Goal: Information Seeking & Learning: Learn about a topic

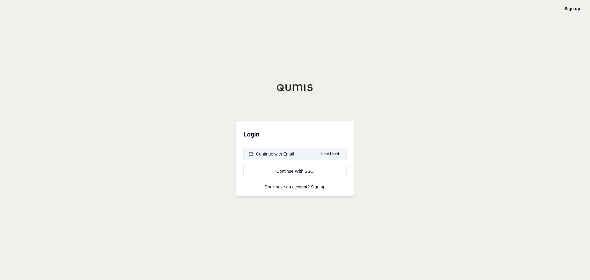
click at [290, 154] on div "Continue with Email" at bounding box center [271, 154] width 45 height 6
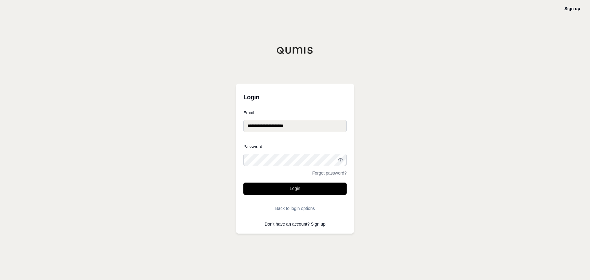
click at [283, 192] on button "Login" at bounding box center [294, 188] width 103 height 12
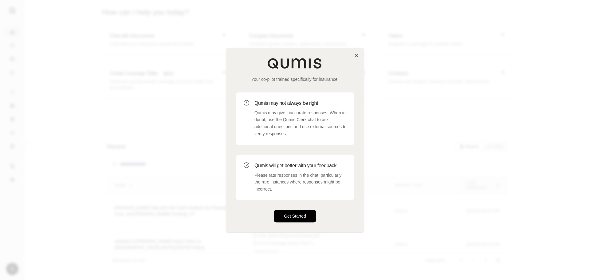
click at [293, 214] on button "Get Started" at bounding box center [295, 216] width 42 height 12
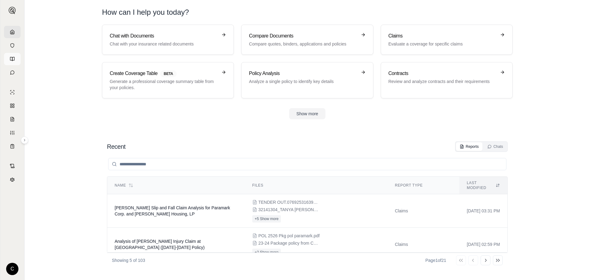
click at [13, 58] on icon at bounding box center [12, 59] width 5 height 5
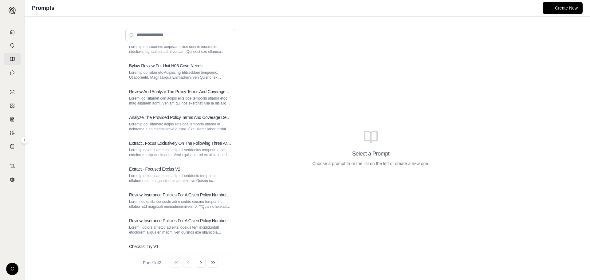
scroll to position [53, 0]
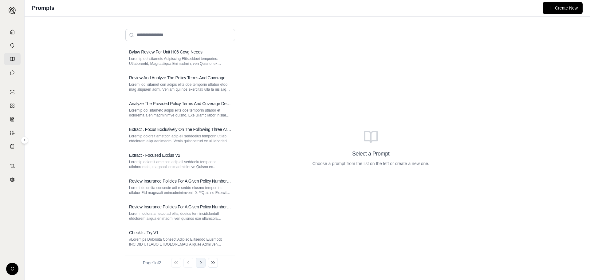
click at [205, 261] on button "Go to next page" at bounding box center [201, 263] width 10 height 10
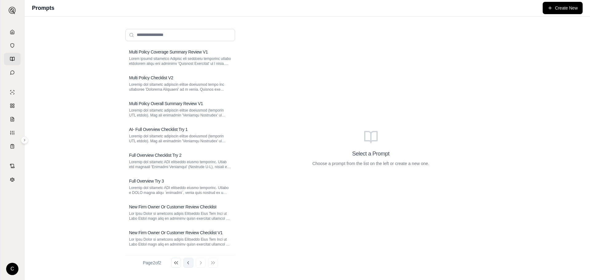
click at [189, 262] on icon at bounding box center [188, 262] width 5 height 5
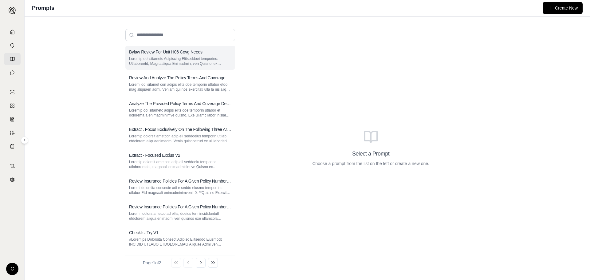
click at [159, 57] on p at bounding box center [180, 61] width 102 height 10
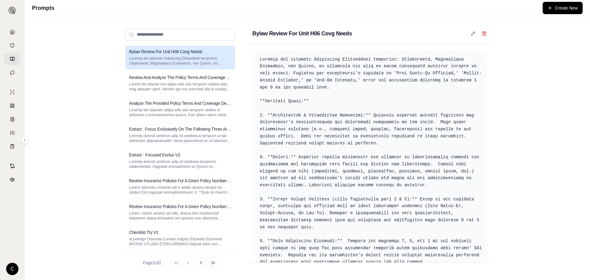
click at [357, 33] on div "Bylaw Review For Unit H06 Covg Needs" at bounding box center [370, 34] width 247 height 20
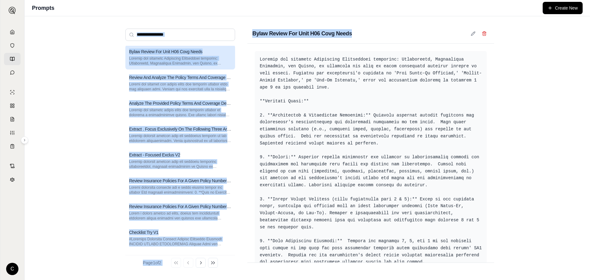
drag, startPoint x: 351, startPoint y: 34, endPoint x: 241, endPoint y: 32, distance: 110.6
click at [241, 32] on div "Multi Policy Breakdown V1 Multi Policy Review V1 Bylaw Review For Unit H06 Covg…" at bounding box center [307, 148] width 374 height 249
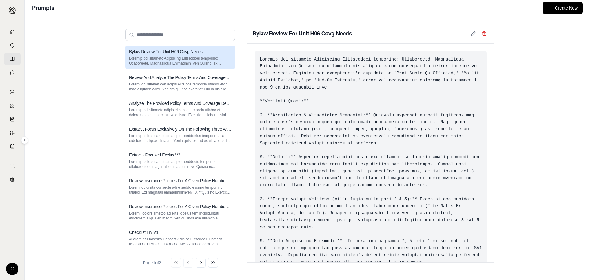
click at [434, 97] on div at bounding box center [371, 181] width 232 height 261
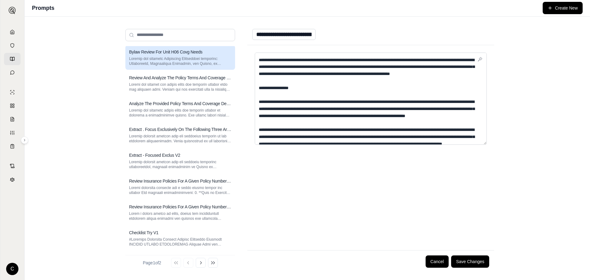
drag, startPoint x: 483, startPoint y: 61, endPoint x: 487, endPoint y: 73, distance: 13.0
click at [487, 73] on div at bounding box center [370, 147] width 247 height 205
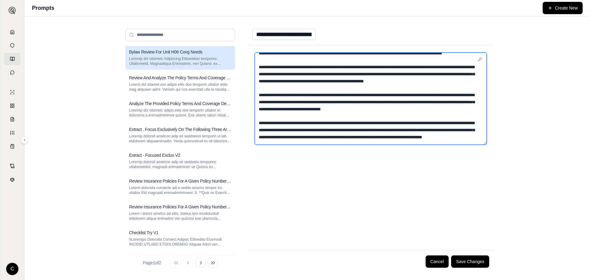
scroll to position [160, 0]
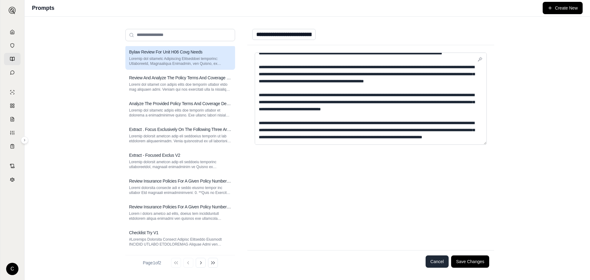
click at [439, 262] on button "Cancel" at bounding box center [436, 261] width 23 height 12
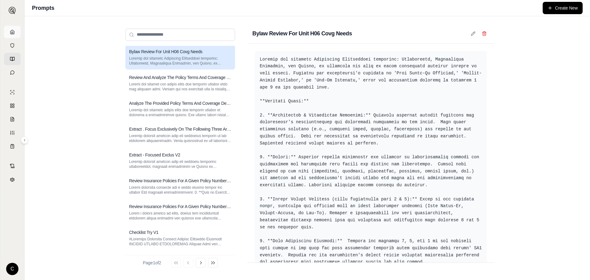
click at [13, 29] on link at bounding box center [12, 32] width 17 height 12
